Goal: Task Accomplishment & Management: Complete application form

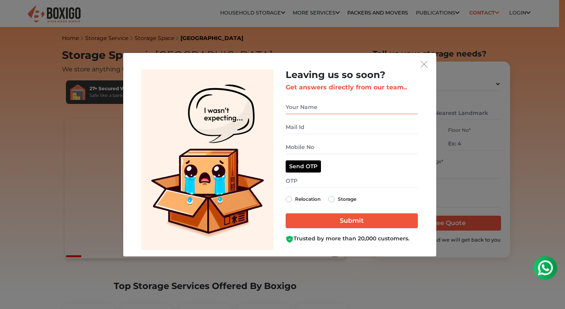
click at [301, 110] on input "get free quote dialog" at bounding box center [352, 108] width 132 height 14
type input "[PERSON_NAME]"
type input "[EMAIL_ADDRESS][DOMAIN_NAME]"
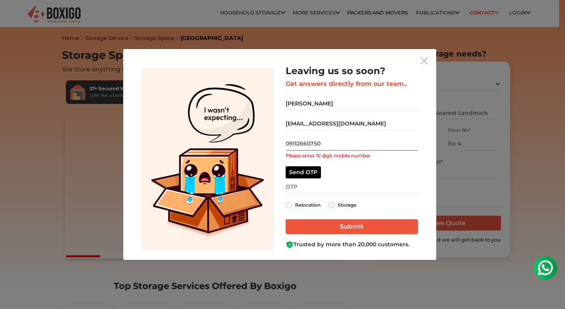
click at [291, 140] on input "09112660750" at bounding box center [352, 144] width 132 height 14
click at [291, 144] on input "09112660750" at bounding box center [352, 144] width 132 height 14
click at [289, 143] on input "09112660750" at bounding box center [352, 144] width 132 height 14
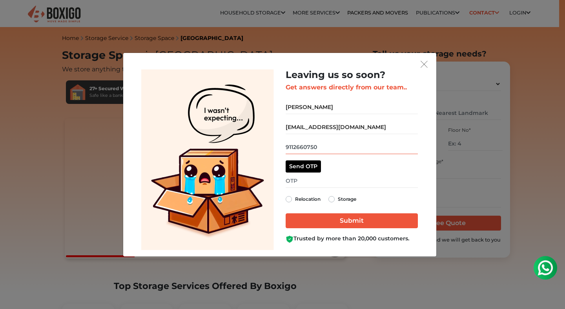
type input "9112660750"
click at [305, 167] on button "Send OTP" at bounding box center [303, 167] width 35 height 12
click at [302, 200] on label "Relocation" at bounding box center [308, 199] width 26 height 9
click at [292, 200] on input "Relocation" at bounding box center [289, 199] width 6 height 8
radio input "true"
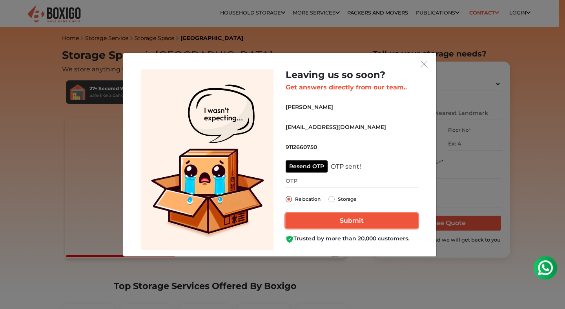
click at [311, 218] on input "Submit" at bounding box center [352, 221] width 132 height 15
type input "6074"
click at [341, 222] on input "Submit" at bounding box center [352, 221] width 132 height 15
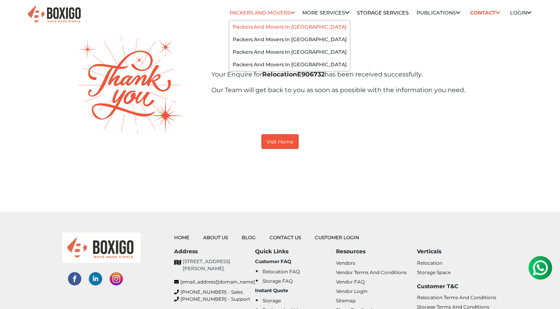
click at [265, 28] on link "Packers and Movers in [GEOGRAPHIC_DATA]" at bounding box center [289, 27] width 114 height 6
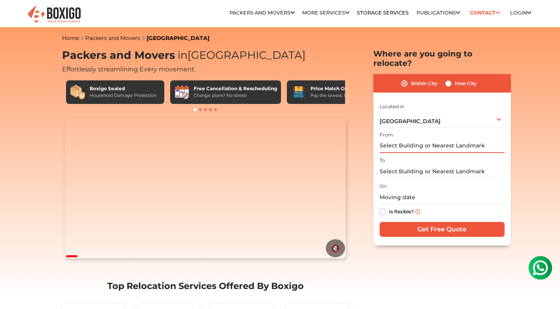
click at [404, 139] on input "text" at bounding box center [441, 146] width 125 height 14
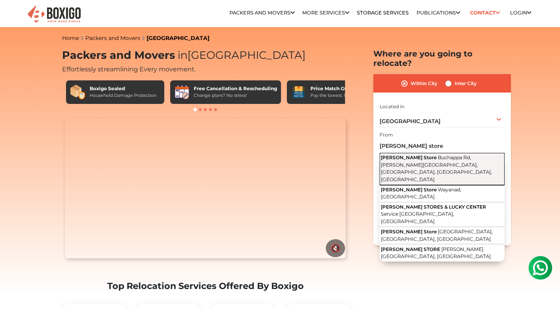
click at [403, 156] on span "Buchappa Rd, [PERSON_NAME][GEOGRAPHIC_DATA], [GEOGRAPHIC_DATA], [GEOGRAPHIC_DAT…" at bounding box center [435, 169] width 111 height 28
type input "[PERSON_NAME] Store, Buchappa Rd, [PERSON_NAME][GEOGRAPHIC_DATA], [GEOGRAPHIC_D…"
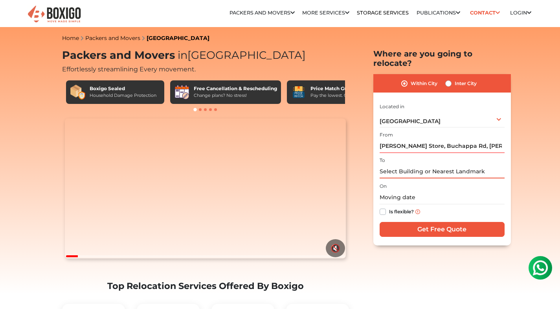
click at [400, 166] on input "text" at bounding box center [441, 172] width 125 height 14
paste input "[GEOGRAPHIC_DATA], [PERSON_NAME]"
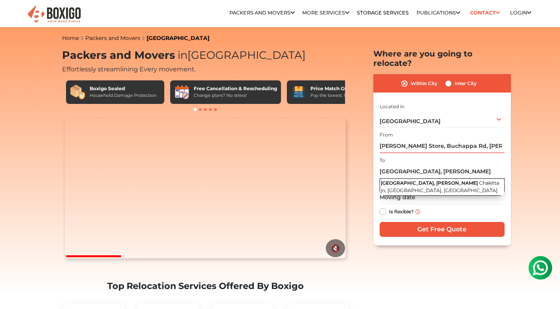
click at [395, 179] on button "[GEOGRAPHIC_DATA], [PERSON_NAME] Chakitta jn, [GEOGRAPHIC_DATA], [GEOGRAPHIC_DA…" at bounding box center [441, 187] width 125 height 17
type input "[GEOGRAPHIC_DATA], [PERSON_NAME], Chakitta jn, [GEOGRAPHIC_DATA], [GEOGRAPHIC_D…"
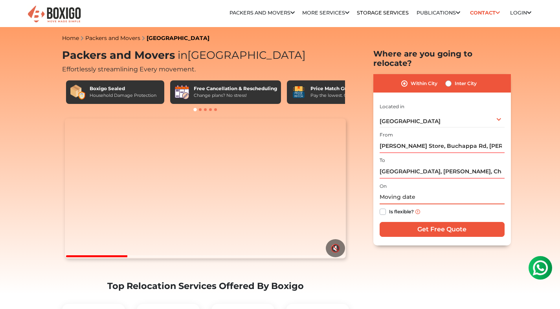
click at [405, 191] on input "text" at bounding box center [441, 198] width 125 height 14
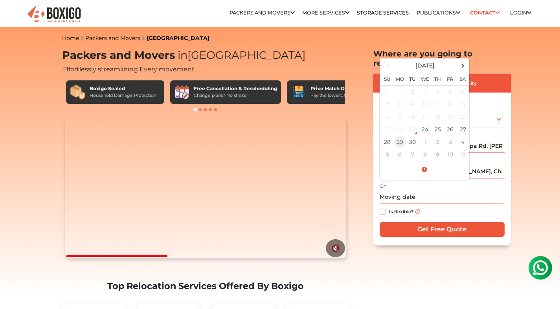
click at [394, 136] on td "29" at bounding box center [399, 142] width 13 height 13
click at [439, 191] on input "[DATE] 12:00 AM" at bounding box center [441, 198] width 125 height 14
type input "0"
click at [397, 136] on td "29" at bounding box center [399, 142] width 13 height 13
type input "[DATE] 12:00 AM"
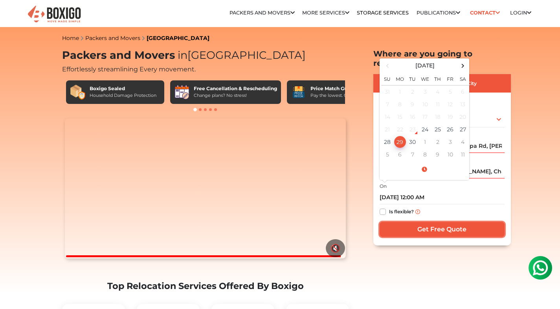
click at [432, 223] on input "Get Free Quote" at bounding box center [441, 229] width 125 height 15
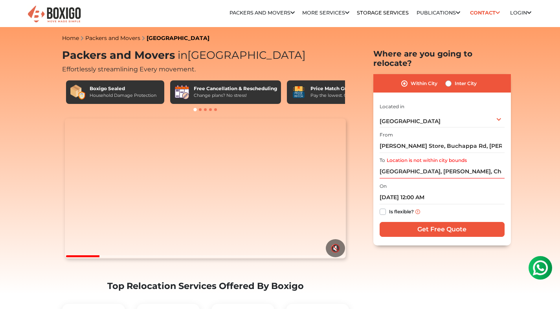
click at [454, 79] on label "Inter City" at bounding box center [465, 83] width 22 height 9
click at [450, 79] on input "Inter City" at bounding box center [448, 83] width 6 height 8
radio input "true"
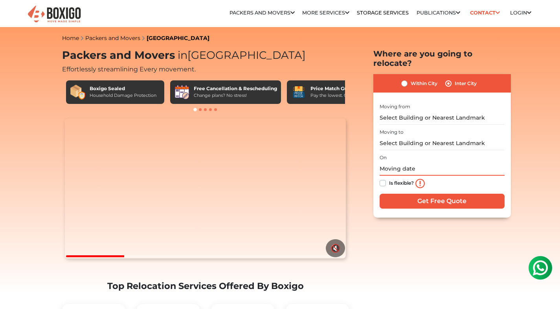
click at [402, 162] on input "text" at bounding box center [441, 169] width 125 height 14
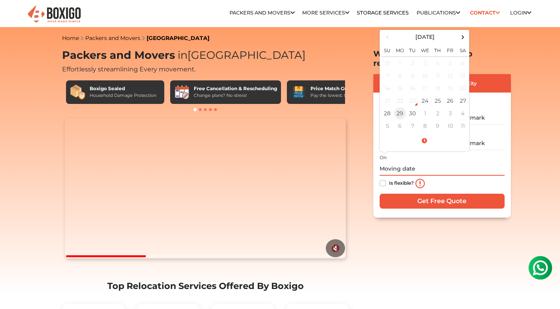
click at [400, 107] on td "29" at bounding box center [399, 113] width 13 height 13
type input "[DATE] 12:00 AM"
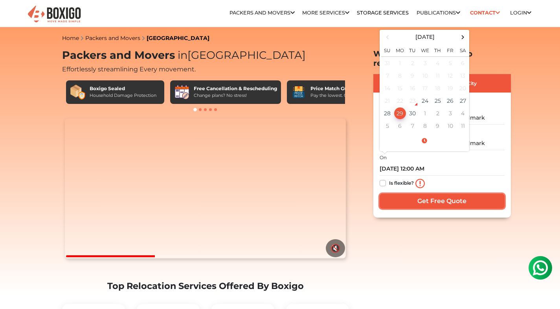
click at [440, 195] on input "Get Free Quote" at bounding box center [441, 201] width 125 height 15
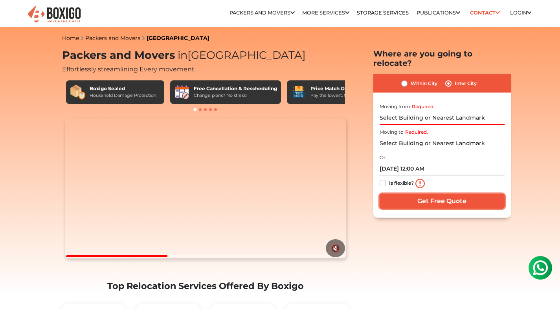
click at [437, 194] on input "Get Free Quote" at bounding box center [441, 201] width 125 height 15
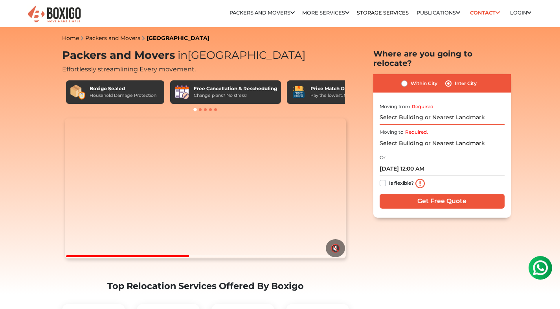
click at [412, 111] on input "Required." at bounding box center [441, 118] width 125 height 14
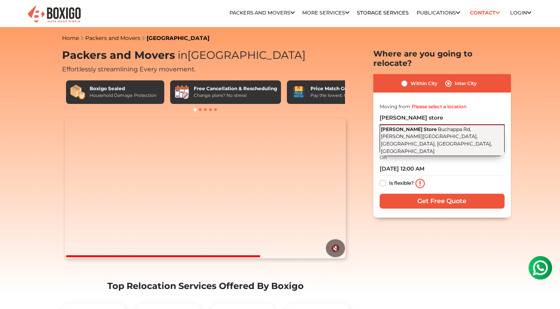
click at [421, 126] on span "Buchappa Rd, [PERSON_NAME][GEOGRAPHIC_DATA], [GEOGRAPHIC_DATA], [GEOGRAPHIC_DAT…" at bounding box center [435, 140] width 111 height 28
type input "[PERSON_NAME] Store, Buchappa Rd, [PERSON_NAME][GEOGRAPHIC_DATA], [GEOGRAPHIC_D…"
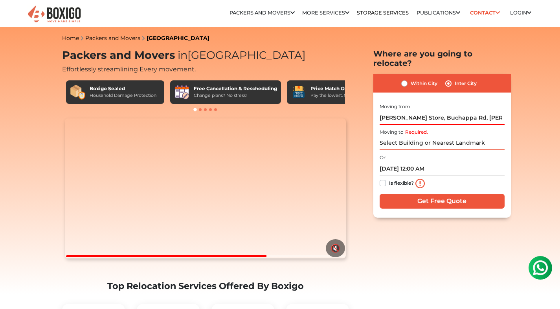
click at [390, 137] on input "Required." at bounding box center [441, 144] width 125 height 14
paste input "[GEOGRAPHIC_DATA], [PERSON_NAME]"
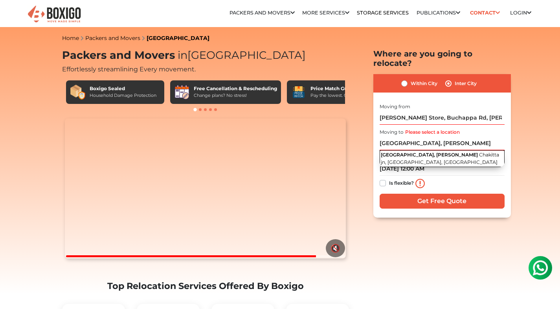
click at [399, 154] on span "Chakitta jn, [GEOGRAPHIC_DATA], [GEOGRAPHIC_DATA]" at bounding box center [439, 158] width 118 height 13
type input "[GEOGRAPHIC_DATA], [PERSON_NAME], Chakitta jn, [GEOGRAPHIC_DATA], [GEOGRAPHIC_D…"
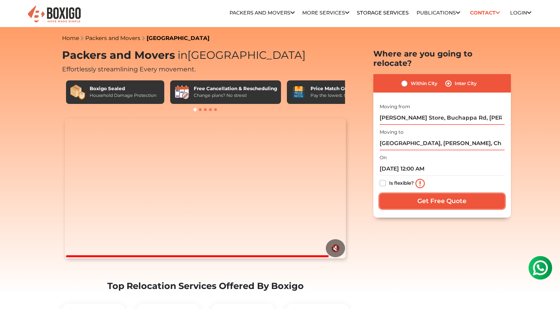
click at [429, 195] on input "Get Free Quote" at bounding box center [441, 201] width 125 height 15
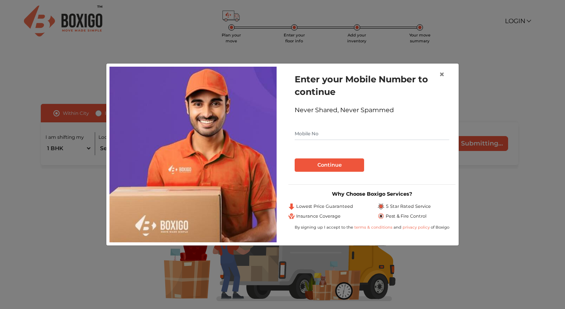
click at [315, 131] on input "text" at bounding box center [372, 134] width 155 height 13
click at [330, 166] on button "Continue" at bounding box center [330, 165] width 70 height 13
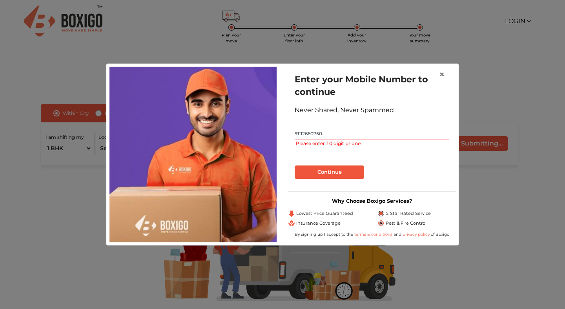
click at [303, 135] on input "91112660750" at bounding box center [372, 134] width 155 height 13
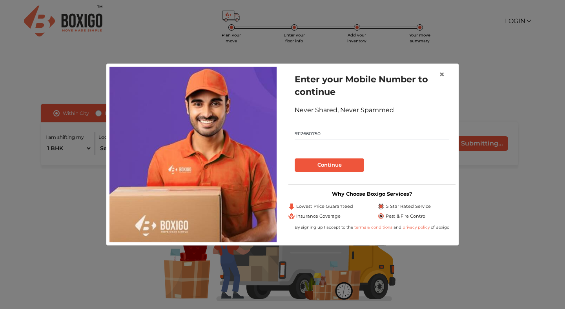
type input "9112660750"
click at [295, 159] on button "Continue" at bounding box center [330, 165] width 70 height 13
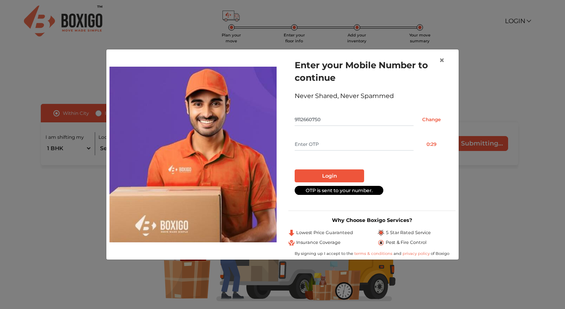
click at [317, 147] on input "text" at bounding box center [354, 144] width 119 height 13
type input "3647"
click at [315, 178] on button "Login" at bounding box center [330, 176] width 70 height 13
radio input "false"
radio input "true"
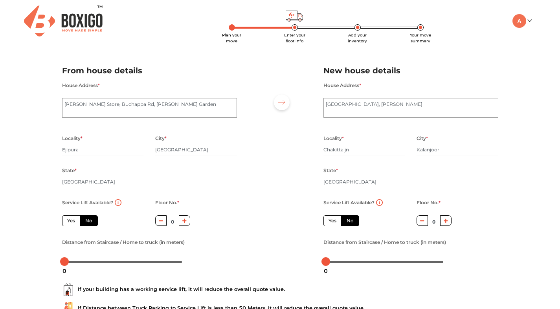
click at [85, 223] on label "No" at bounding box center [89, 221] width 18 height 11
click at [85, 223] on input "No" at bounding box center [87, 220] width 5 height 5
click at [354, 221] on label "No" at bounding box center [350, 221] width 18 height 11
click at [351, 221] on input "No" at bounding box center [348, 220] width 5 height 5
click at [326, 222] on label "Yes" at bounding box center [332, 221] width 18 height 11
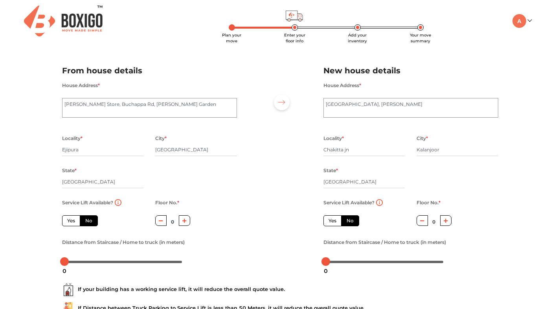
click at [328, 222] on input "Yes" at bounding box center [330, 220] width 5 height 5
radio input "true"
click at [350, 221] on label "No" at bounding box center [350, 221] width 18 height 11
click at [350, 221] on input "No" at bounding box center [348, 220] width 5 height 5
radio input "true"
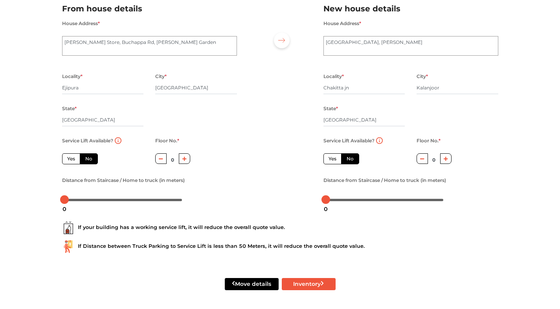
scroll to position [63, 0]
click at [302, 281] on button "Inventory" at bounding box center [309, 284] width 54 height 12
radio input "true"
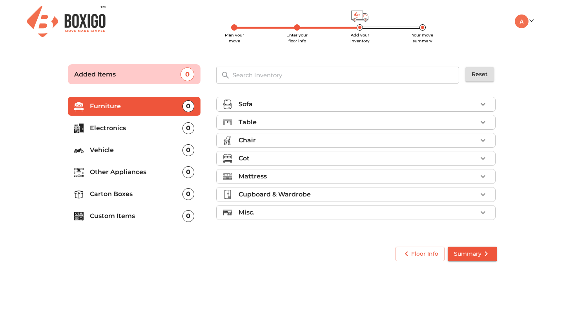
click at [276, 194] on p "Cupboard & Wardrobe" at bounding box center [275, 194] width 72 height 9
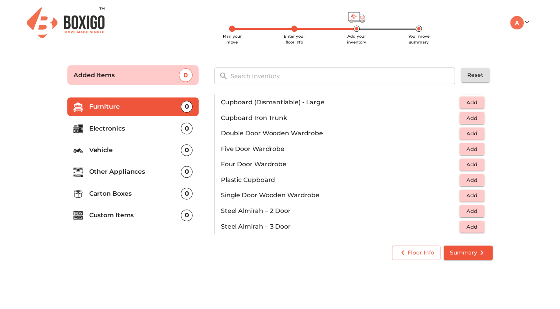
scroll to position [146, 0]
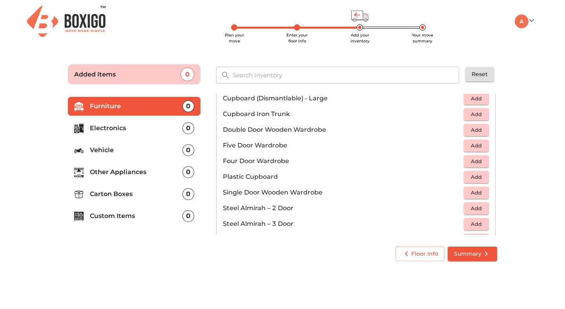
click at [470, 161] on span "Add" at bounding box center [476, 161] width 17 height 9
click at [475, 258] on span "Summary" at bounding box center [472, 254] width 37 height 10
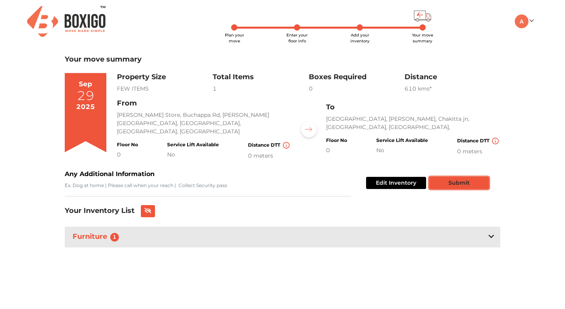
click at [457, 182] on button "Submit" at bounding box center [460, 183] width 60 height 12
